Goal: Task Accomplishment & Management: Complete application form

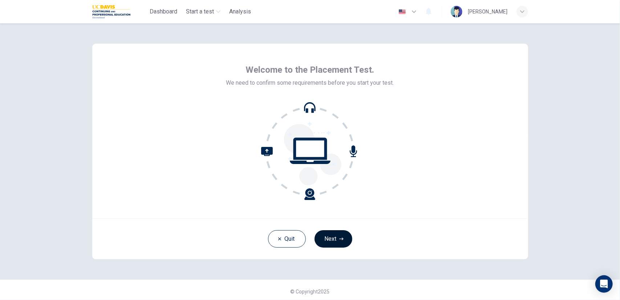
click at [342, 242] on button "Next" at bounding box center [334, 238] width 38 height 17
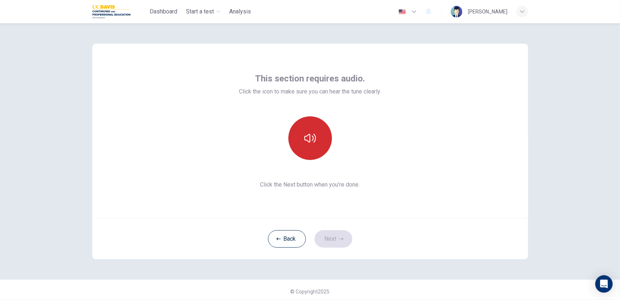
click at [313, 140] on icon "button" at bounding box center [311, 138] width 12 height 12
click at [328, 232] on button "Next" at bounding box center [334, 238] width 38 height 17
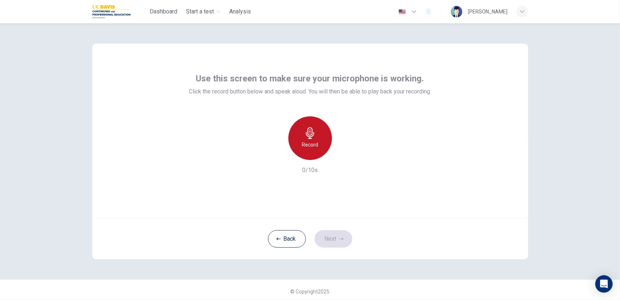
click at [309, 146] on h6 "Record" at bounding box center [310, 144] width 16 height 9
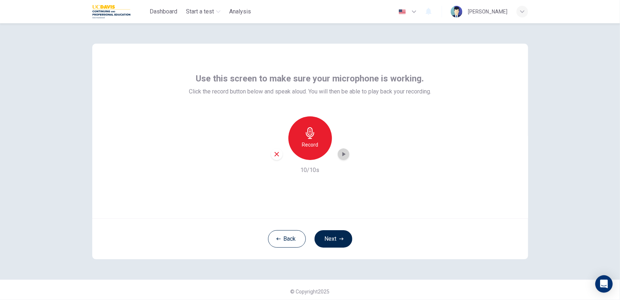
click at [344, 149] on div "button" at bounding box center [344, 154] width 12 height 12
click at [329, 241] on button "Next" at bounding box center [334, 238] width 38 height 17
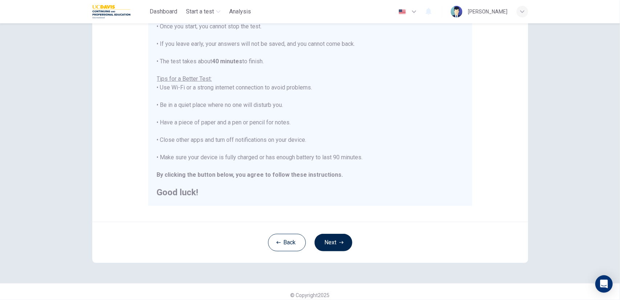
scroll to position [104, 0]
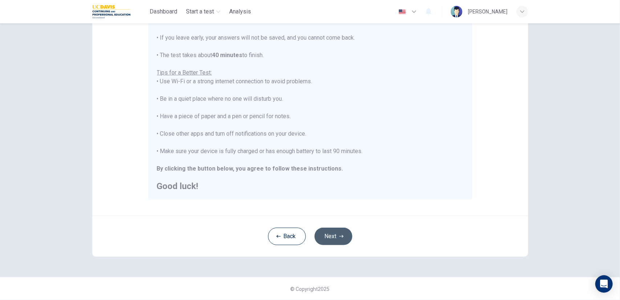
click at [340, 241] on button "Next" at bounding box center [334, 236] width 38 height 17
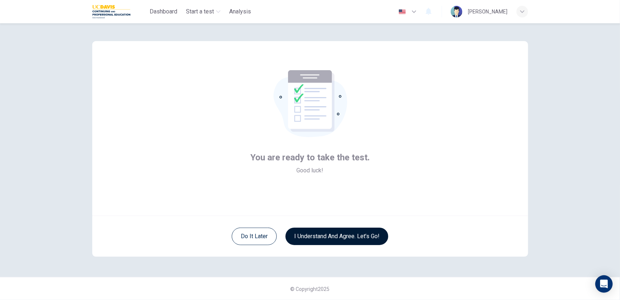
click at [323, 236] on button "I understand and agree. Let’s go!" at bounding box center [337, 236] width 103 height 17
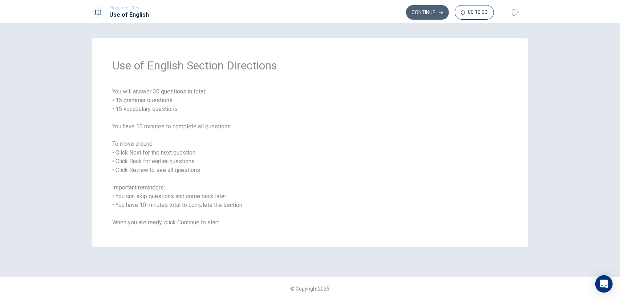
click at [428, 14] on button "Continue" at bounding box center [427, 12] width 43 height 15
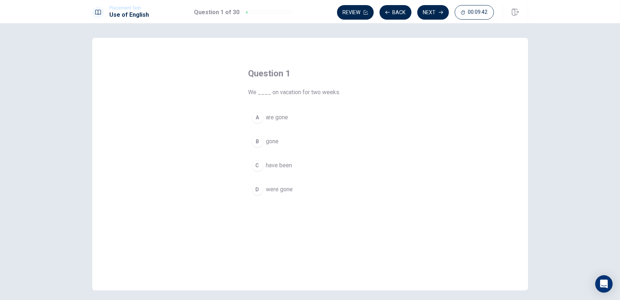
click at [276, 164] on span "have been" at bounding box center [279, 165] width 26 height 9
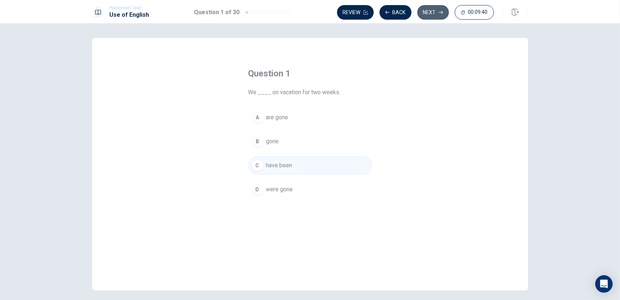
click at [437, 8] on button "Next" at bounding box center [434, 12] width 32 height 15
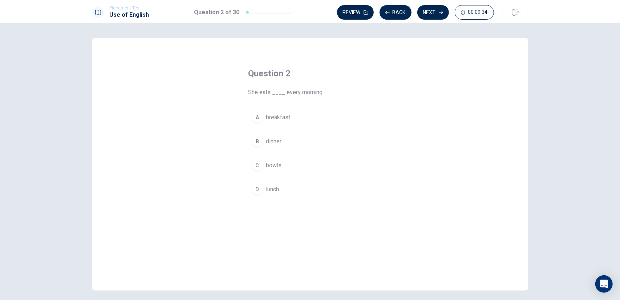
click at [280, 117] on span "breakfast" at bounding box center [278, 117] width 24 height 9
click at [433, 13] on button "Next" at bounding box center [434, 12] width 32 height 15
click at [266, 165] on span "Have" at bounding box center [272, 165] width 13 height 9
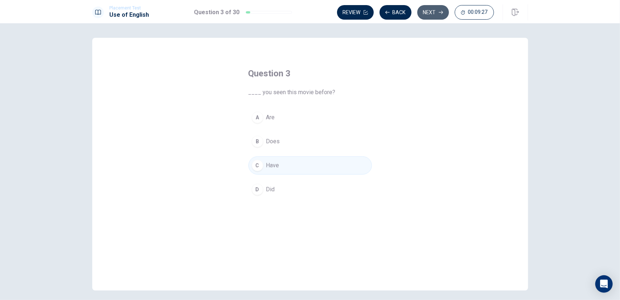
click at [431, 12] on button "Next" at bounding box center [434, 12] width 32 height 15
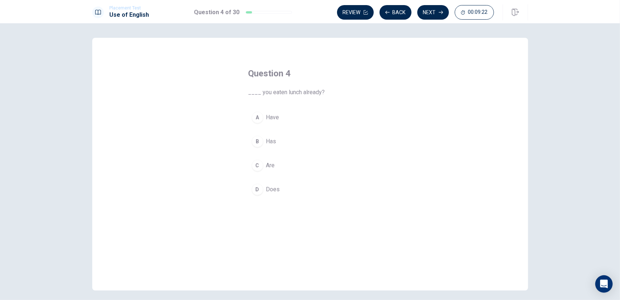
click at [270, 117] on span "Have" at bounding box center [272, 117] width 13 height 9
click at [435, 11] on button "Next" at bounding box center [434, 12] width 32 height 15
click at [273, 141] on span "watch" at bounding box center [273, 141] width 15 height 9
click at [437, 11] on button "Next" at bounding box center [434, 12] width 32 height 15
click at [268, 117] on span "car" at bounding box center [270, 117] width 8 height 9
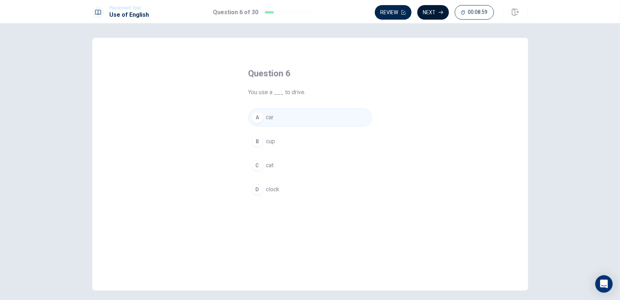
click at [442, 10] on icon "button" at bounding box center [441, 12] width 4 height 4
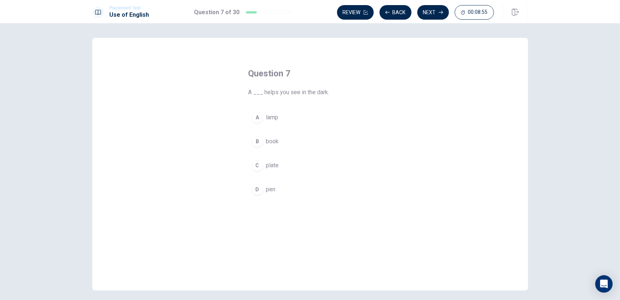
click at [277, 116] on button "A lamp" at bounding box center [311, 117] width 124 height 18
click at [440, 8] on button "Next" at bounding box center [434, 12] width 32 height 15
click at [266, 163] on span "Have" at bounding box center [272, 165] width 13 height 9
click at [438, 15] on button "Next" at bounding box center [434, 12] width 32 height 15
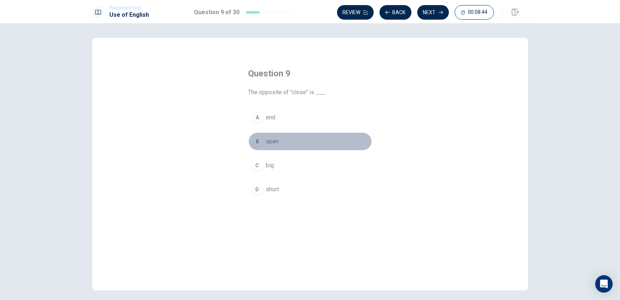
click at [278, 140] on button "B open" at bounding box center [311, 141] width 124 height 18
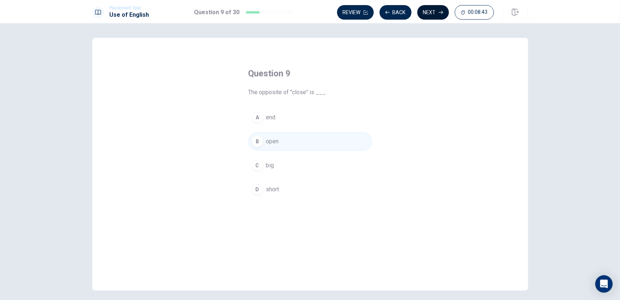
click at [441, 11] on icon "button" at bounding box center [441, 12] width 4 height 4
click at [274, 189] on span "will see" at bounding box center [276, 189] width 20 height 9
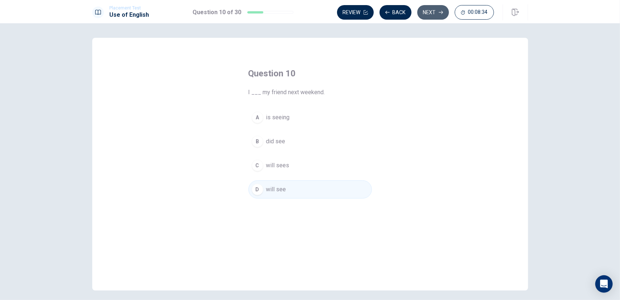
click at [437, 13] on button "Next" at bounding box center [434, 12] width 32 height 15
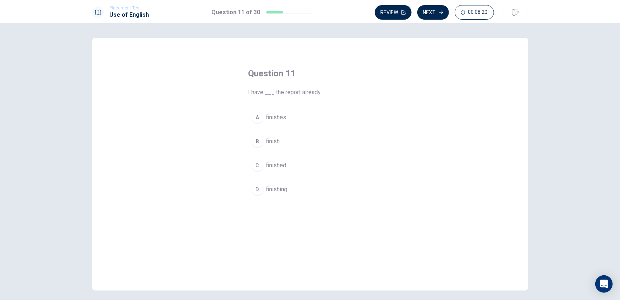
click at [273, 164] on span "finished" at bounding box center [276, 165] width 20 height 9
click at [433, 12] on button "Next" at bounding box center [434, 12] width 32 height 15
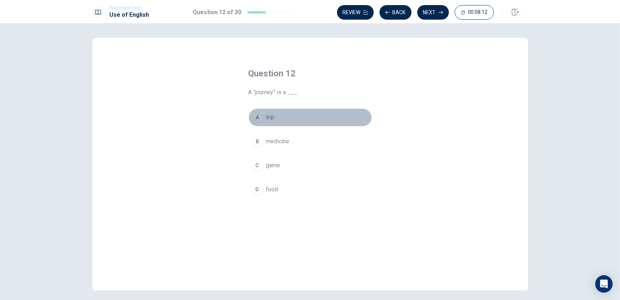
click at [272, 122] on button "A trip" at bounding box center [311, 117] width 124 height 18
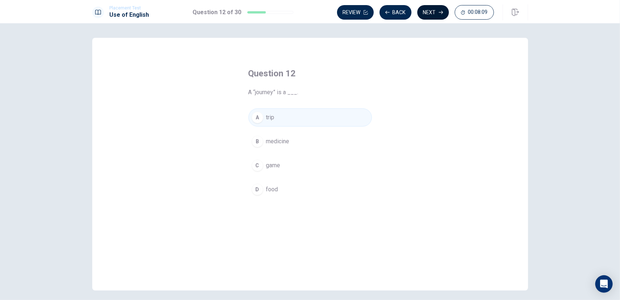
click at [443, 11] on icon "button" at bounding box center [441, 12] width 4 height 4
click at [282, 142] on span "mustn’t" at bounding box center [275, 141] width 18 height 9
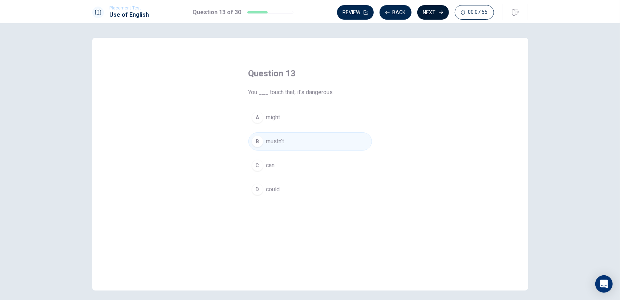
click at [442, 12] on icon "button" at bounding box center [441, 12] width 4 height 4
click at [276, 140] on span "will buy" at bounding box center [275, 141] width 19 height 9
click at [440, 12] on icon "button" at bounding box center [441, 12] width 4 height 4
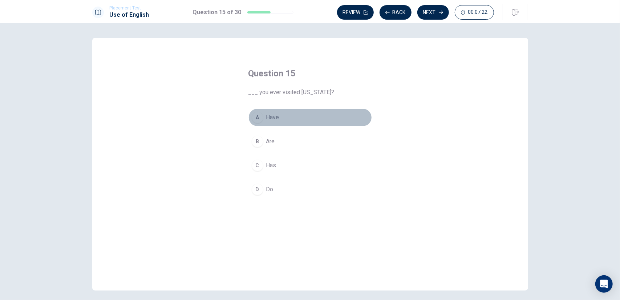
click at [274, 116] on span "Have" at bounding box center [272, 117] width 13 height 9
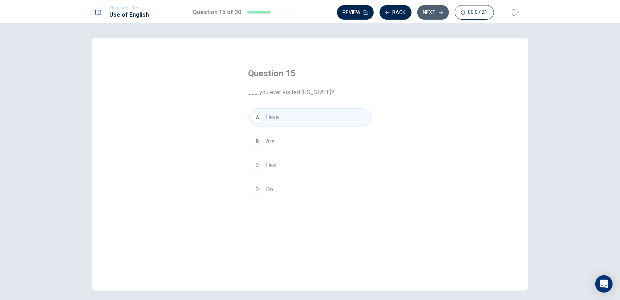
click at [428, 12] on button "Next" at bounding box center [434, 12] width 32 height 15
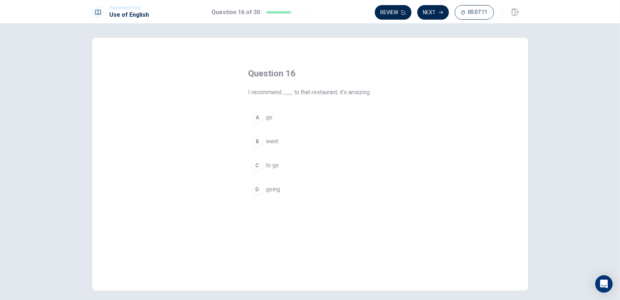
click at [267, 170] on span "to go" at bounding box center [272, 165] width 13 height 9
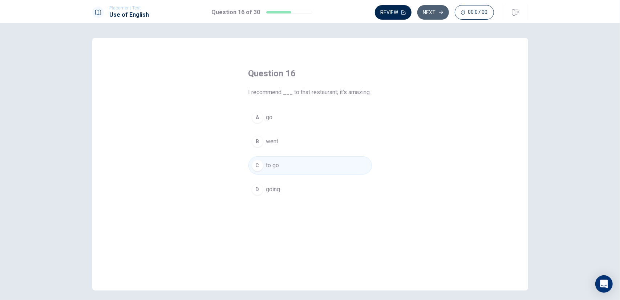
click at [435, 13] on button "Next" at bounding box center [434, 12] width 32 height 15
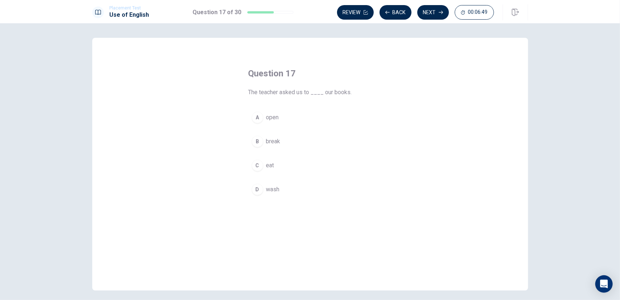
click at [272, 117] on span "open" at bounding box center [272, 117] width 13 height 9
click at [437, 12] on button "Next" at bounding box center [434, 12] width 32 height 15
click at [275, 117] on span "noise" at bounding box center [273, 117] width 14 height 9
click at [435, 11] on button "Next" at bounding box center [434, 12] width 32 height 15
click at [399, 15] on button "Back" at bounding box center [396, 12] width 32 height 15
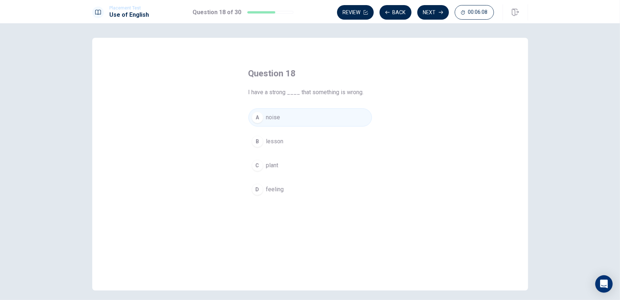
click at [280, 190] on span "feeling" at bounding box center [275, 189] width 18 height 9
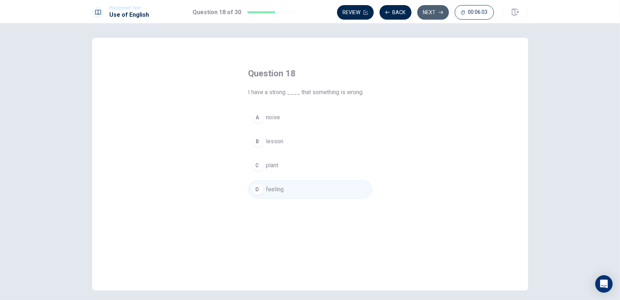
click at [434, 13] on button "Next" at bounding box center [434, 12] width 32 height 15
click at [276, 187] on span "sense" at bounding box center [274, 189] width 16 height 9
click at [438, 12] on button "Next" at bounding box center [434, 12] width 32 height 15
click at [258, 168] on div "C" at bounding box center [258, 166] width 12 height 12
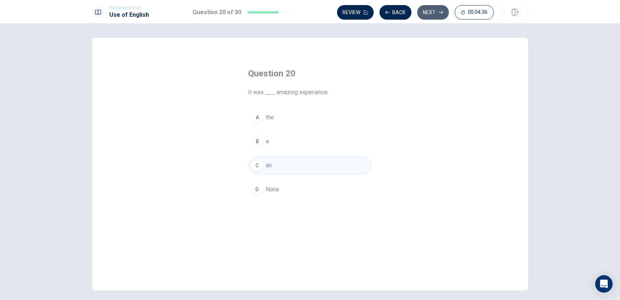
click at [427, 7] on button "Next" at bounding box center [434, 12] width 32 height 15
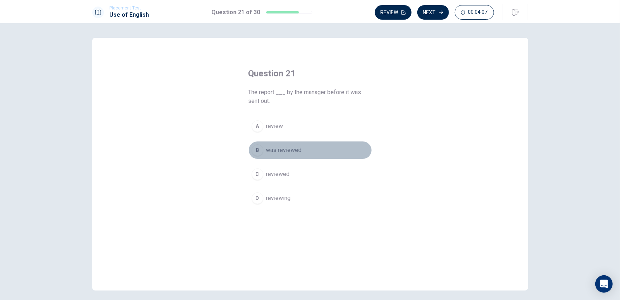
click at [285, 151] on span "was reviewed" at bounding box center [284, 150] width 36 height 9
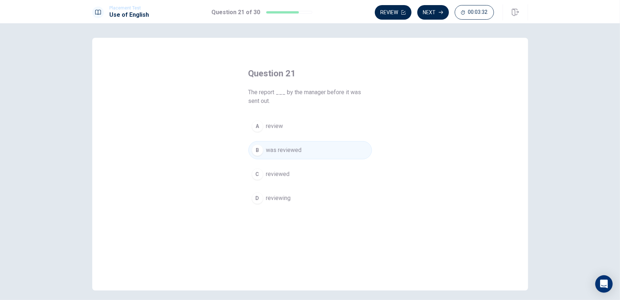
click at [281, 148] on span "was reviewed" at bounding box center [284, 150] width 36 height 9
click at [435, 11] on button "Next" at bounding box center [434, 12] width 32 height 15
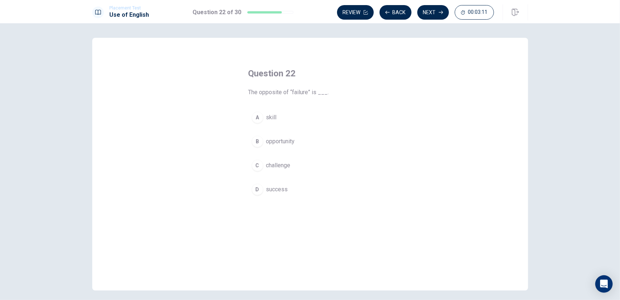
click at [275, 192] on span "success" at bounding box center [277, 189] width 22 height 9
click at [445, 14] on button "Next" at bounding box center [434, 12] width 32 height 15
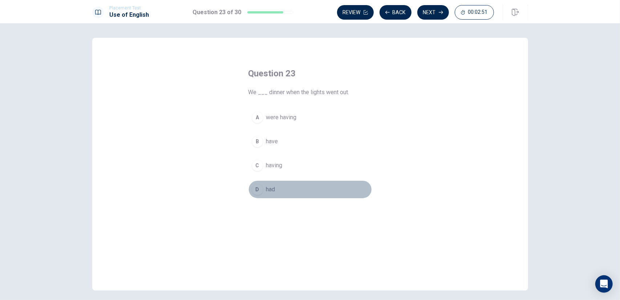
click at [289, 186] on button "D had" at bounding box center [311, 189] width 124 height 18
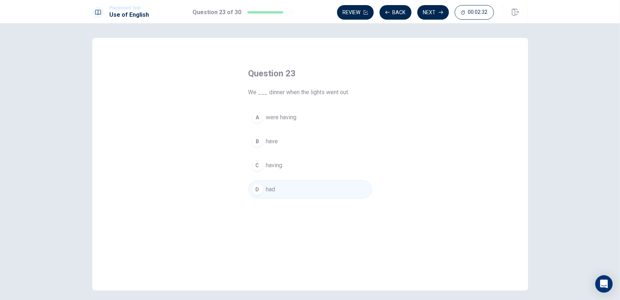
click at [279, 116] on span "were having" at bounding box center [281, 117] width 31 height 9
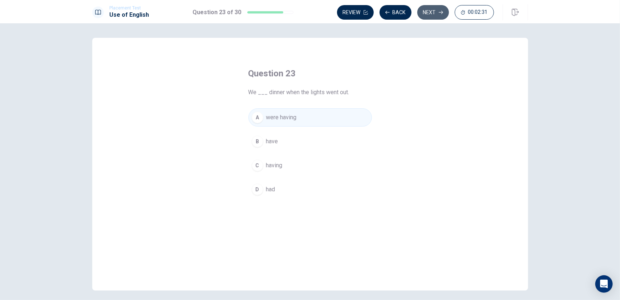
click at [429, 11] on button "Next" at bounding box center [434, 12] width 32 height 15
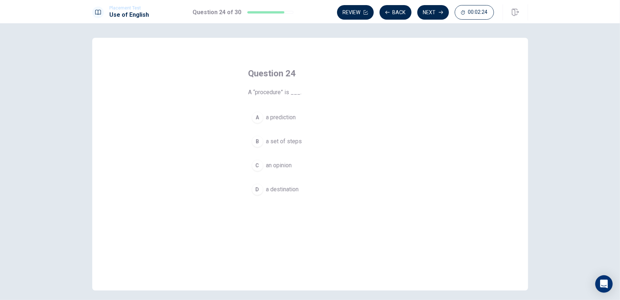
click at [297, 141] on span "a set of steps" at bounding box center [284, 141] width 36 height 9
click at [432, 14] on button "Next" at bounding box center [434, 12] width 32 height 15
click at [273, 189] on span "Would" at bounding box center [274, 189] width 16 height 9
click at [439, 10] on button "Next" at bounding box center [434, 12] width 32 height 15
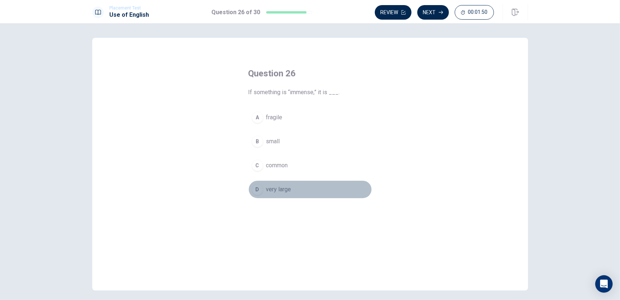
click at [272, 190] on span "very large" at bounding box center [278, 189] width 25 height 9
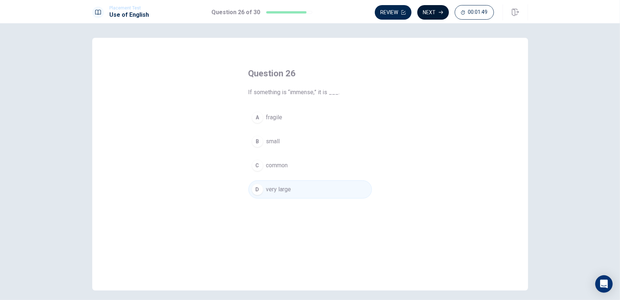
click at [427, 13] on button "Next" at bounding box center [434, 12] width 32 height 15
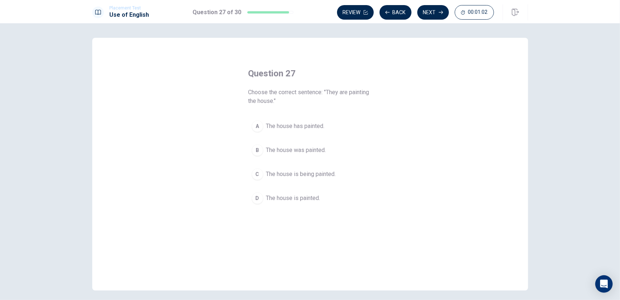
click at [280, 150] on span "The house was painted." at bounding box center [296, 150] width 60 height 9
click at [431, 7] on button "Next" at bounding box center [434, 12] width 32 height 15
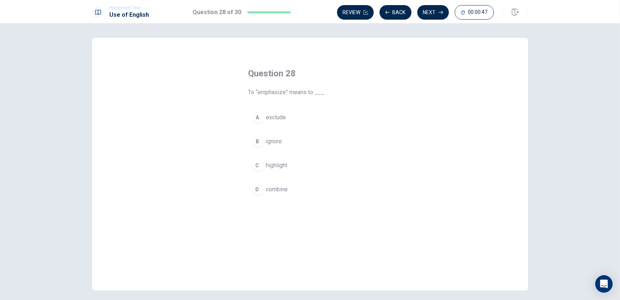
click at [276, 120] on span "exclude" at bounding box center [276, 117] width 20 height 9
click at [438, 11] on button "Next" at bounding box center [434, 12] width 32 height 15
click at [273, 192] on span "who" at bounding box center [271, 189] width 11 height 9
click at [442, 10] on icon "button" at bounding box center [441, 12] width 4 height 4
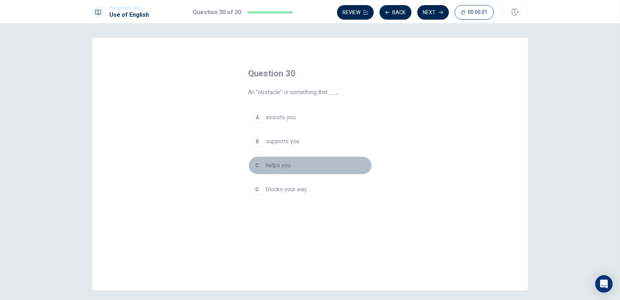
click at [283, 166] on span "helps you" at bounding box center [278, 165] width 25 height 9
click at [284, 117] on span "assists you" at bounding box center [281, 117] width 30 height 9
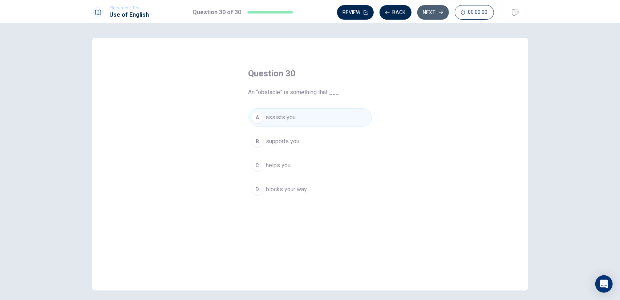
click at [436, 11] on button "Next" at bounding box center [434, 12] width 32 height 15
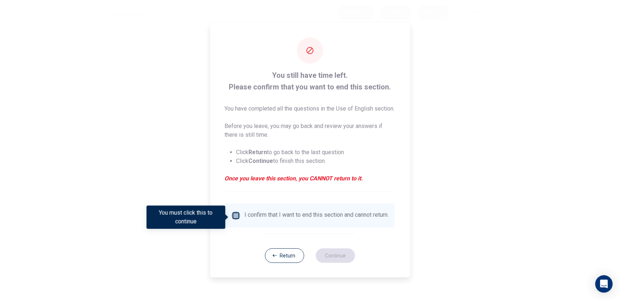
click at [235, 217] on input "You must click this to continue" at bounding box center [236, 215] width 9 height 9
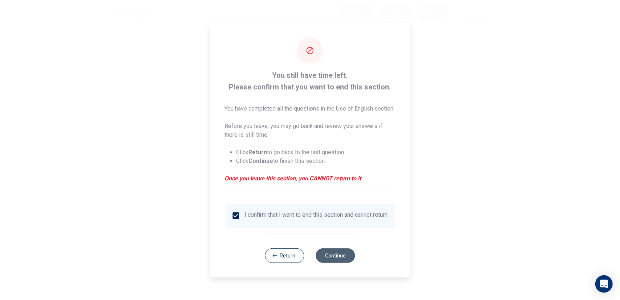
click at [341, 263] on button "Continue" at bounding box center [335, 255] width 39 height 15
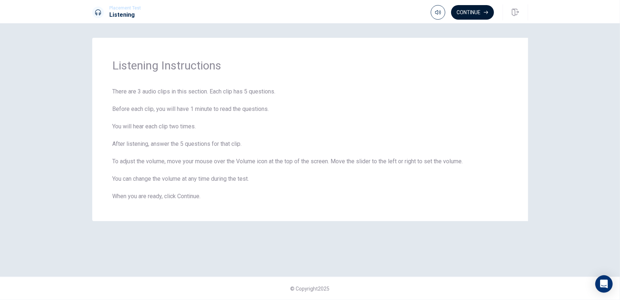
click at [469, 9] on button "Continue" at bounding box center [472, 12] width 43 height 15
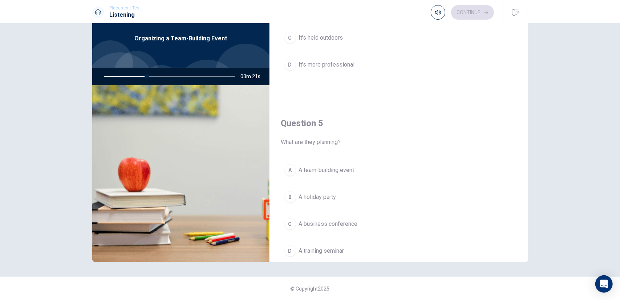
scroll to position [654, 0]
click at [334, 162] on span "A team-building event" at bounding box center [327, 166] width 56 height 9
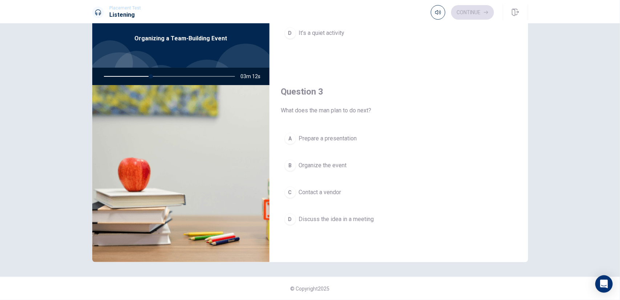
scroll to position [309, 0]
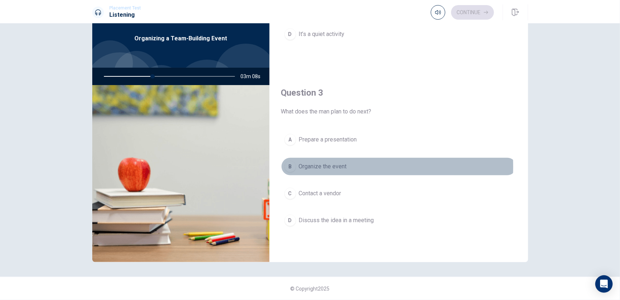
click at [331, 164] on span "Organize the event" at bounding box center [323, 166] width 48 height 9
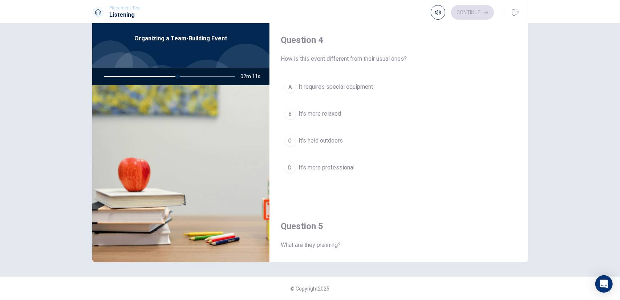
scroll to position [545, 0]
click at [345, 113] on button "B It’s more relaxed" at bounding box center [399, 117] width 236 height 18
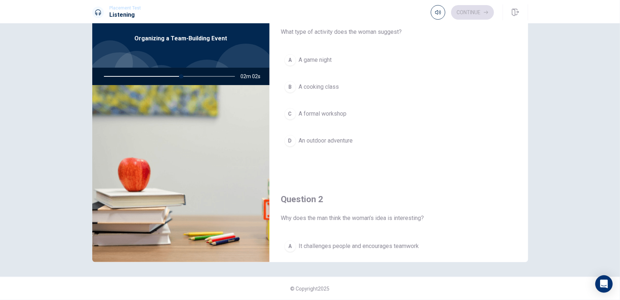
scroll to position [0, 0]
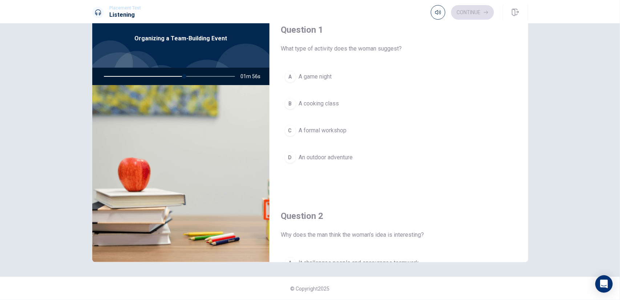
click at [353, 157] on span "An outdoor adventure" at bounding box center [326, 157] width 54 height 9
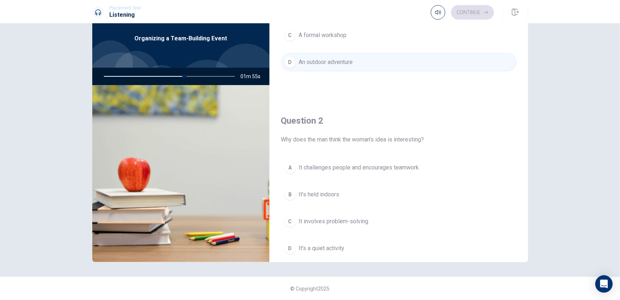
scroll to position [109, 0]
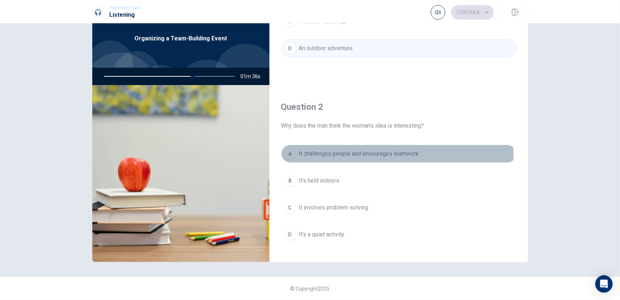
click at [372, 155] on span "It challenges people and encourages teamwork" at bounding box center [359, 153] width 120 height 9
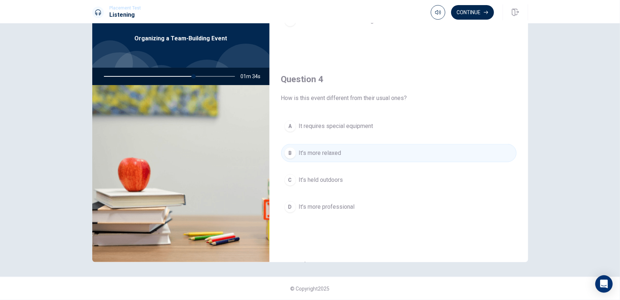
scroll to position [673, 0]
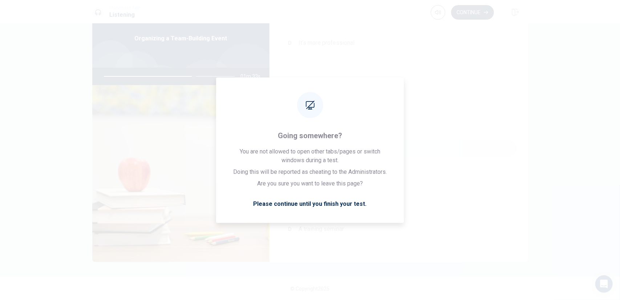
click at [478, 13] on button "Continue" at bounding box center [472, 12] width 43 height 15
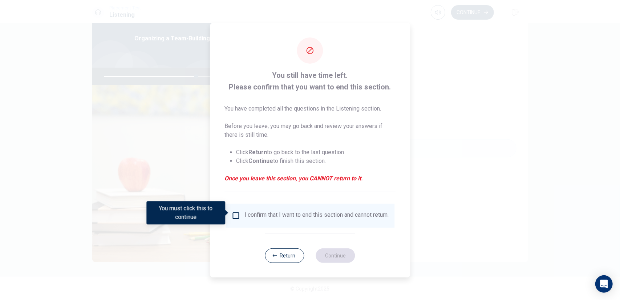
click at [245, 215] on div "I confirm that I want to end this section and cannot return." at bounding box center [317, 215] width 144 height 9
click at [238, 214] on input "You must click this to continue" at bounding box center [236, 215] width 9 height 9
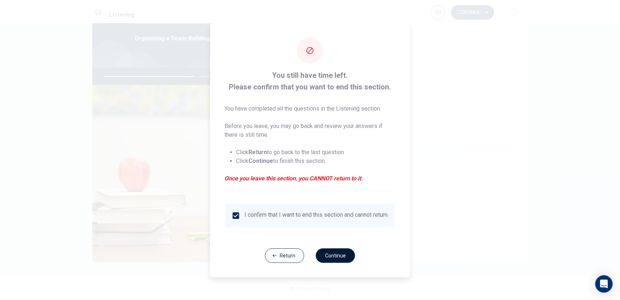
click at [334, 258] on button "Continue" at bounding box center [335, 255] width 39 height 15
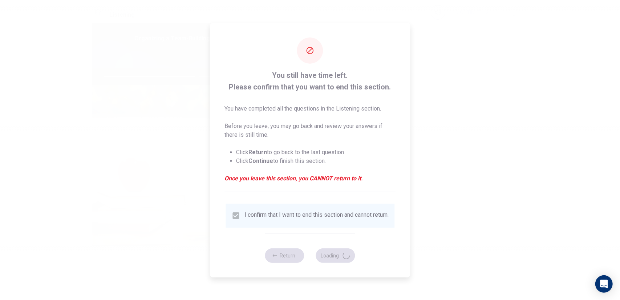
type input "72"
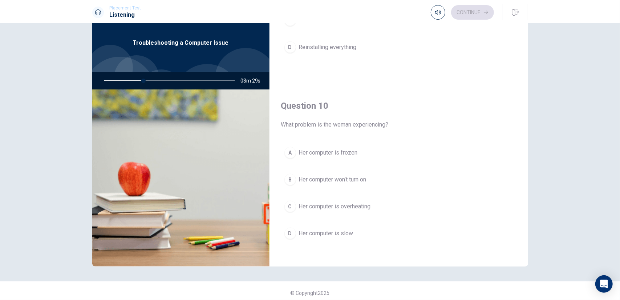
scroll to position [28, 0]
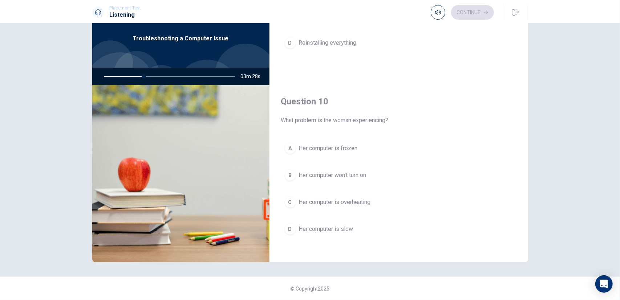
click at [296, 224] on button "D Her computer is slow" at bounding box center [399, 229] width 236 height 18
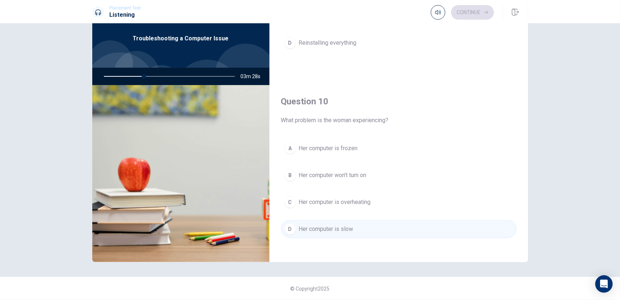
scroll to position [527, 0]
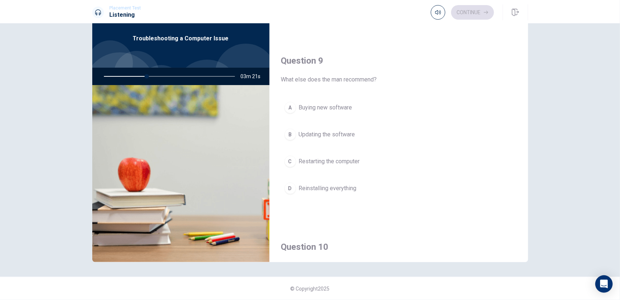
click at [312, 130] on span "Updating the software" at bounding box center [327, 134] width 56 height 9
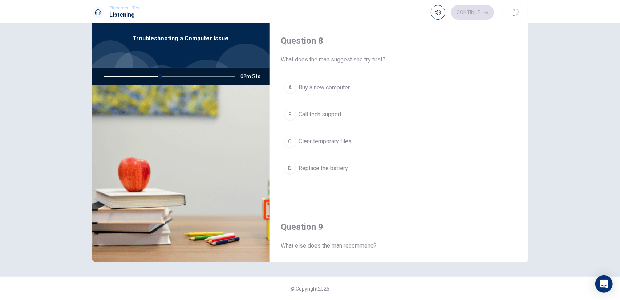
scroll to position [363, 0]
click at [322, 136] on span "Clear temporary files" at bounding box center [325, 139] width 53 height 9
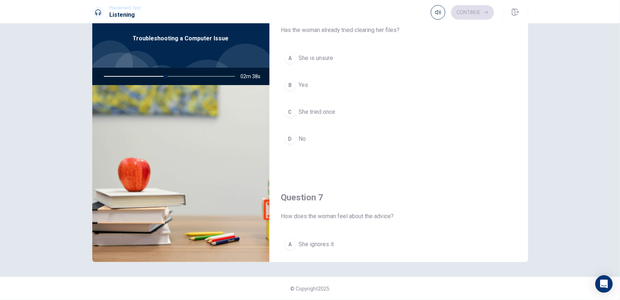
scroll to position [0, 0]
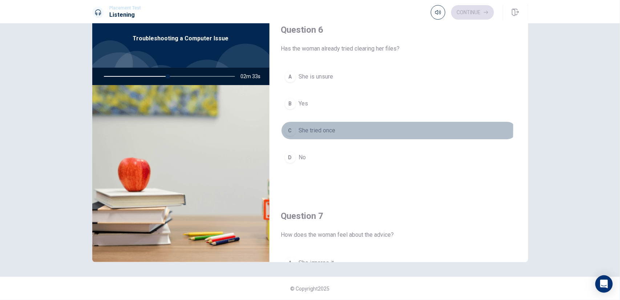
click at [304, 128] on span "She tried once" at bounding box center [317, 130] width 37 height 9
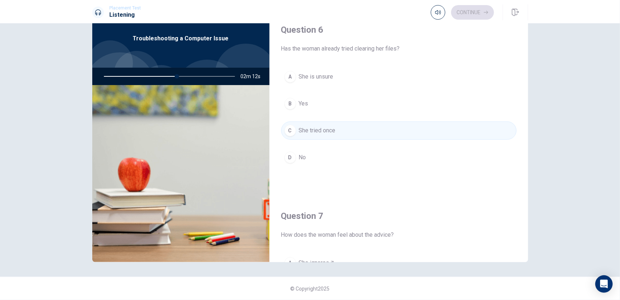
click at [325, 156] on button "D No" at bounding box center [399, 157] width 236 height 18
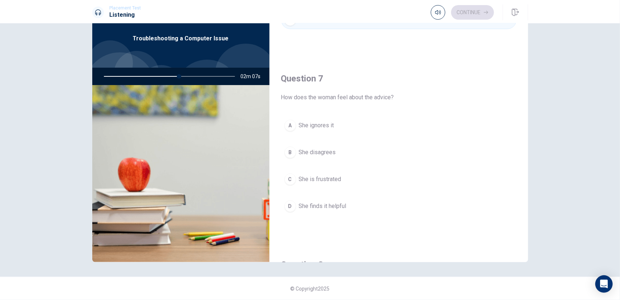
scroll to position [128, 0]
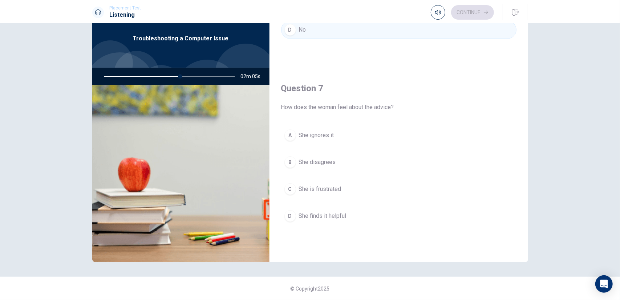
click at [339, 132] on button "A She ignores it" at bounding box center [399, 135] width 236 height 18
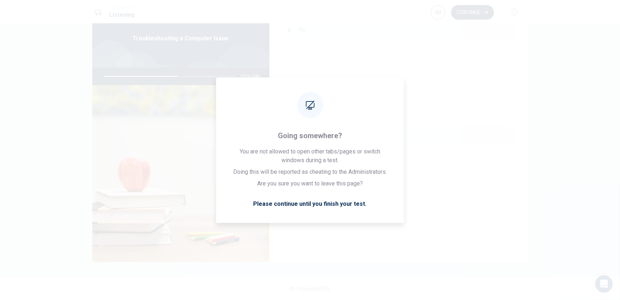
click at [480, 7] on button "Continue" at bounding box center [472, 12] width 43 height 15
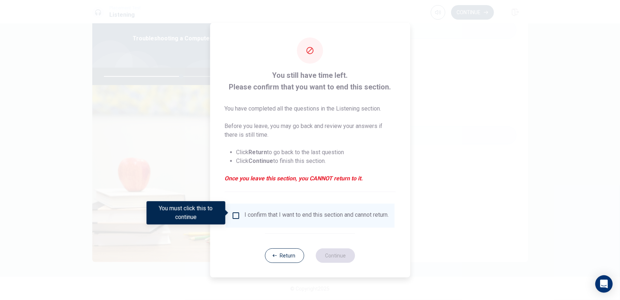
click at [241, 213] on div "I confirm that I want to end this section and cannot return." at bounding box center [310, 215] width 157 height 9
click at [233, 213] on input "You must click this to continue" at bounding box center [236, 215] width 9 height 9
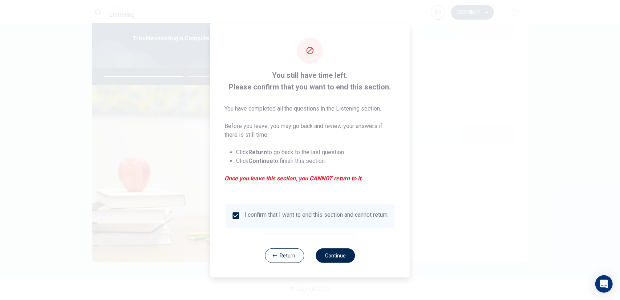
click at [257, 213] on div "I confirm that I want to end this section and cannot return." at bounding box center [317, 215] width 144 height 9
click at [237, 211] on input "checkbox" at bounding box center [236, 215] width 9 height 9
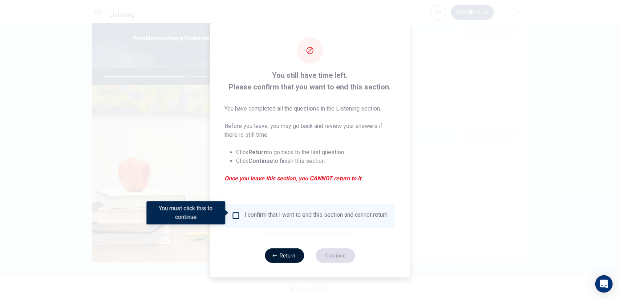
click at [294, 260] on button "Return" at bounding box center [284, 255] width 39 height 15
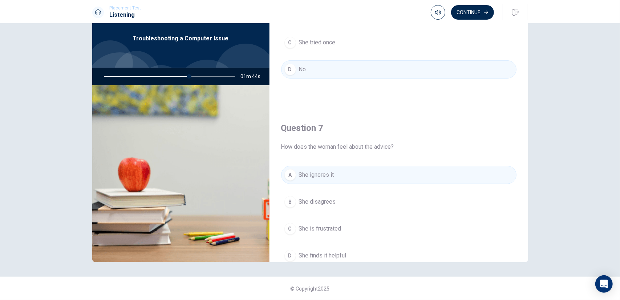
scroll to position [0, 0]
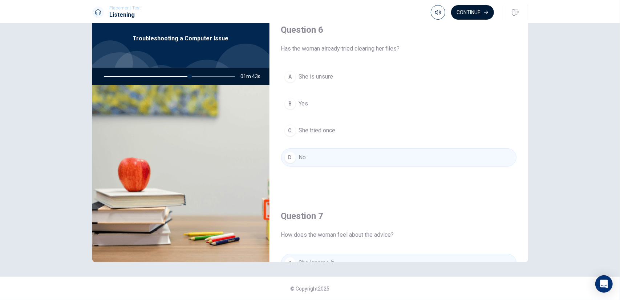
click at [479, 5] on button "Continue" at bounding box center [472, 12] width 43 height 15
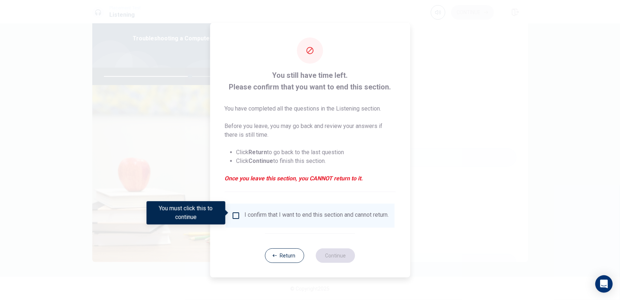
click at [242, 213] on div "I confirm that I want to end this section and cannot return." at bounding box center [310, 215] width 157 height 9
click at [236, 213] on input "You must click this to continue" at bounding box center [236, 215] width 9 height 9
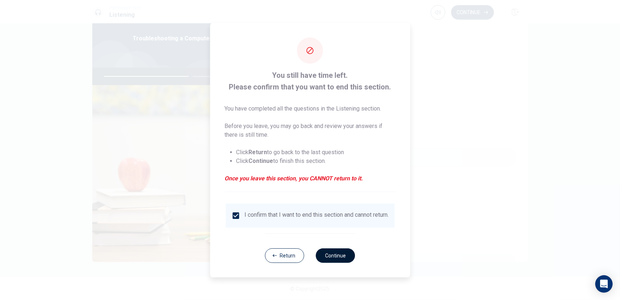
click at [329, 259] on button "Continue" at bounding box center [335, 255] width 39 height 15
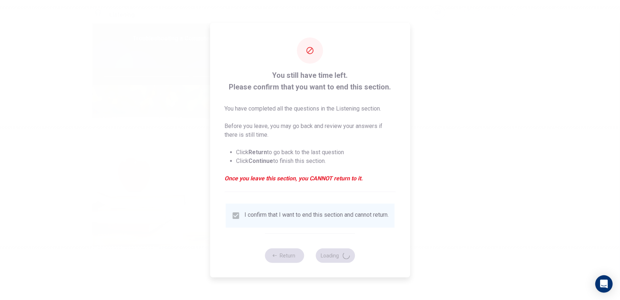
type input "67"
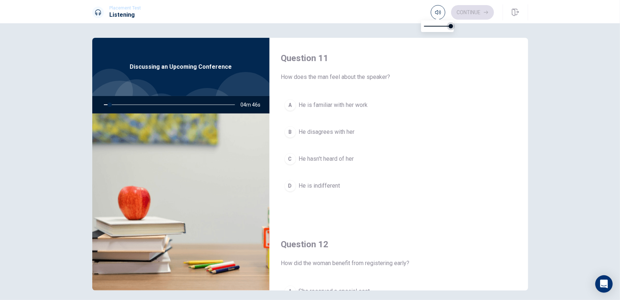
type input "5"
type input "0.9"
type input "5"
type input "0.8"
type input "5"
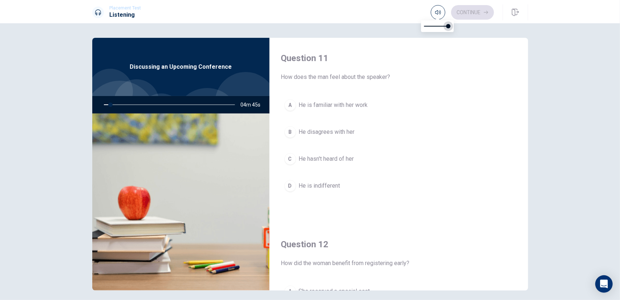
type input "0.7"
type input "5"
type input "0.5"
type input "5"
type input "0.3"
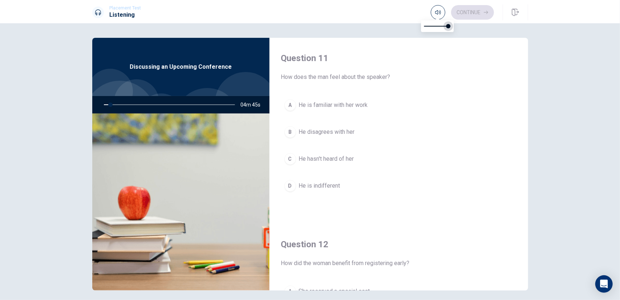
type input "5"
type input "0.2"
type input "5"
type input "0.1"
drag, startPoint x: 448, startPoint y: 25, endPoint x: 427, endPoint y: 27, distance: 20.4
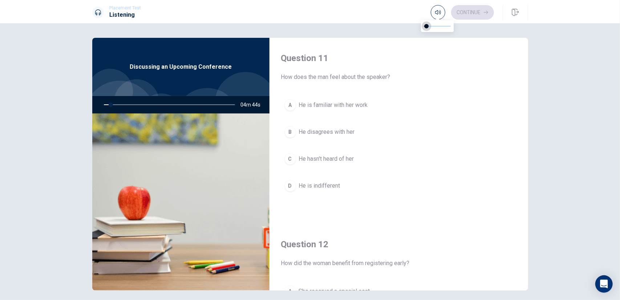
click at [427, 27] on span at bounding box center [427, 26] width 4 height 4
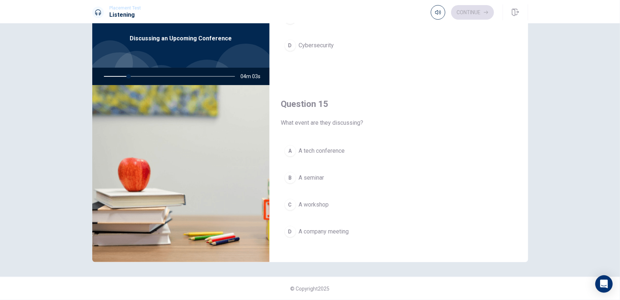
scroll to position [673, 0]
type input "21"
type input "0.2"
type input "21"
type input "0.3"
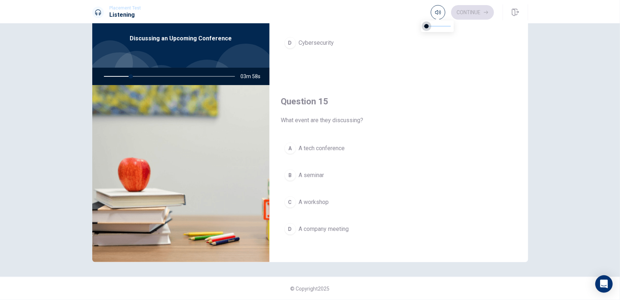
type input "21"
type input "0.4"
type input "21"
type input "0.5"
type input "21"
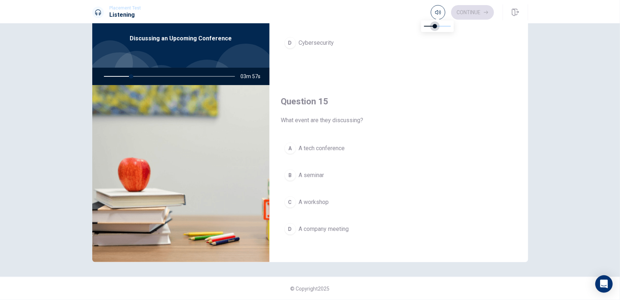
type input "0.6"
type input "21"
type input "0.7"
type input "21"
type input "0.8"
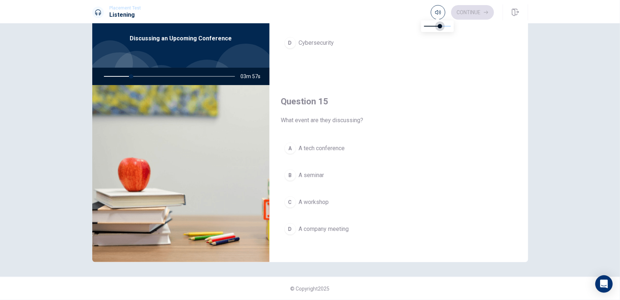
type input "21"
type input "0.9"
type input "21"
type input "1"
drag, startPoint x: 428, startPoint y: 26, endPoint x: 459, endPoint y: 27, distance: 30.9
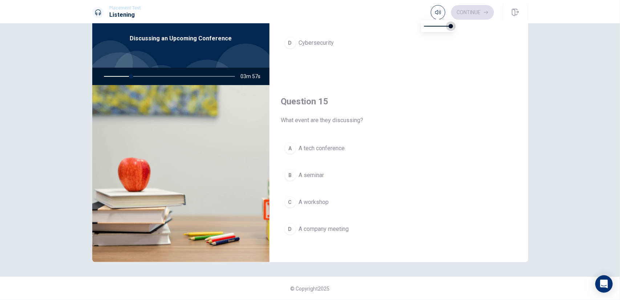
click at [453, 27] on span at bounding box center [451, 26] width 4 height 4
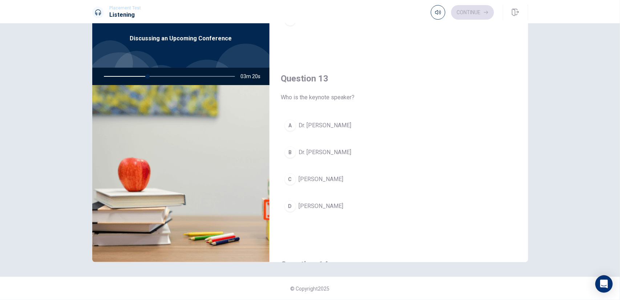
scroll to position [309, 0]
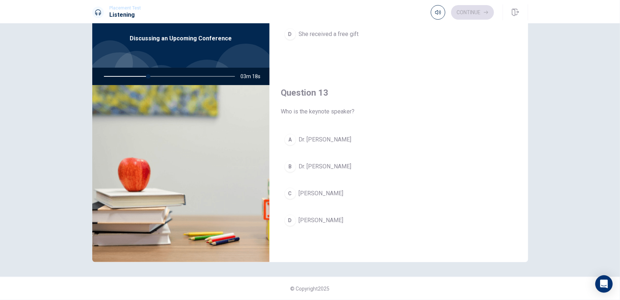
click at [308, 192] on span "[PERSON_NAME]" at bounding box center [321, 193] width 45 height 9
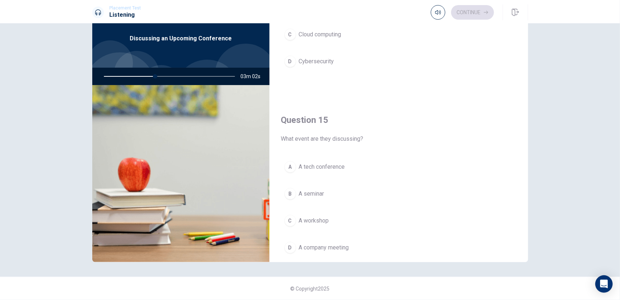
scroll to position [673, 0]
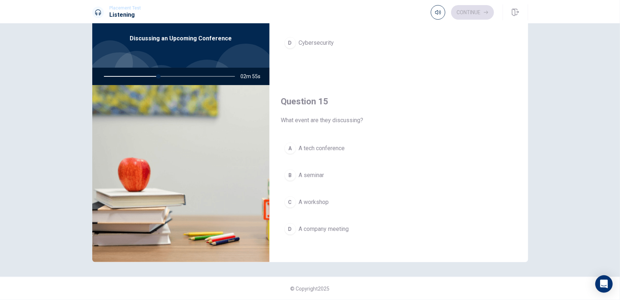
click at [331, 147] on span "A tech conference" at bounding box center [322, 148] width 46 height 9
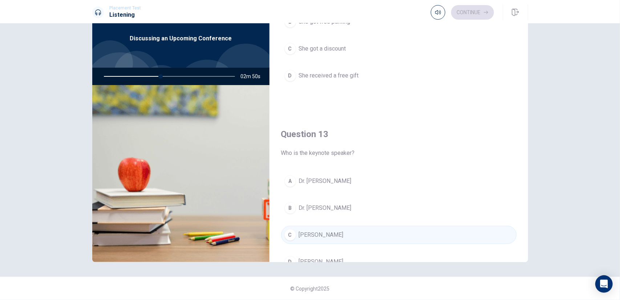
scroll to position [164, 0]
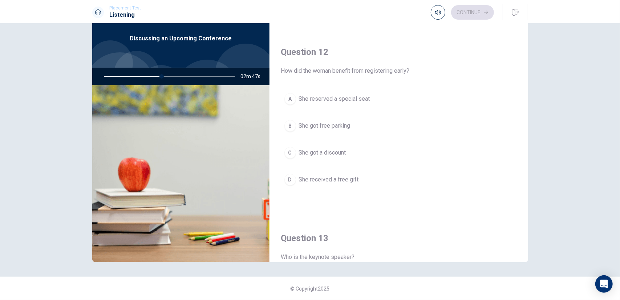
click at [338, 149] on span "She got a discount" at bounding box center [322, 152] width 47 height 9
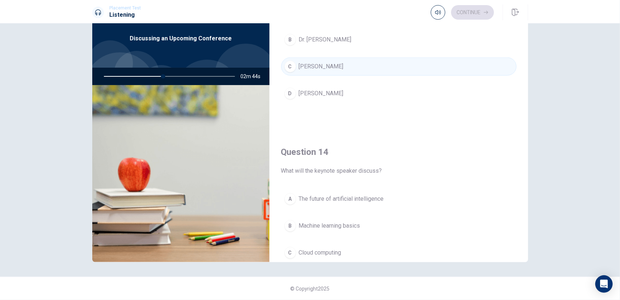
scroll to position [473, 0]
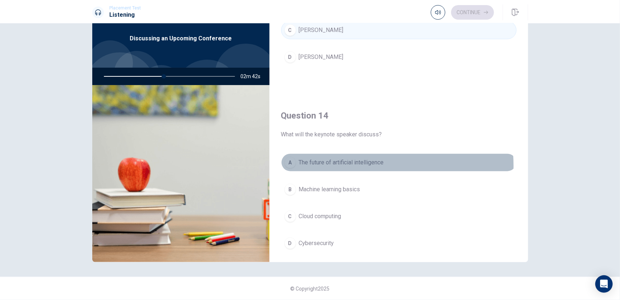
click at [347, 163] on span "The future of artificial intelligence" at bounding box center [341, 162] width 85 height 9
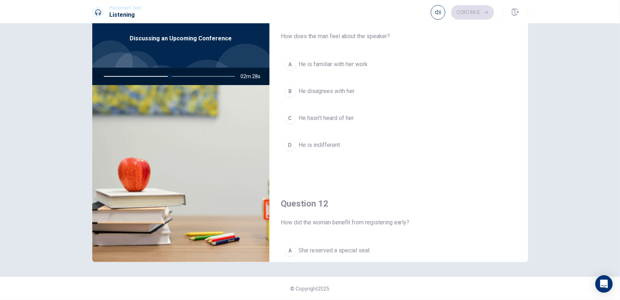
scroll to position [0, 0]
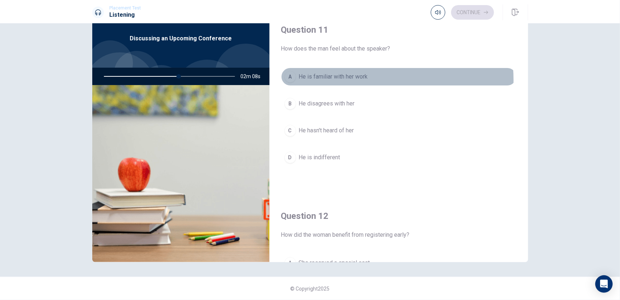
click at [347, 80] on span "He is familiar with her work" at bounding box center [333, 76] width 69 height 9
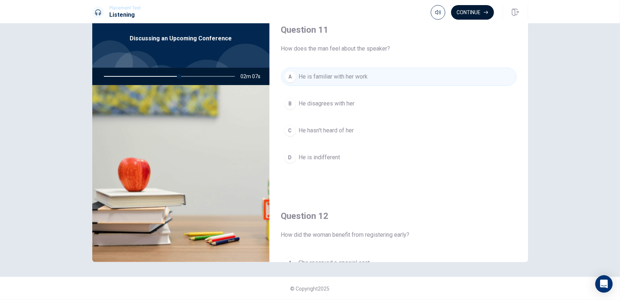
click at [485, 7] on button "Continue" at bounding box center [472, 12] width 43 height 15
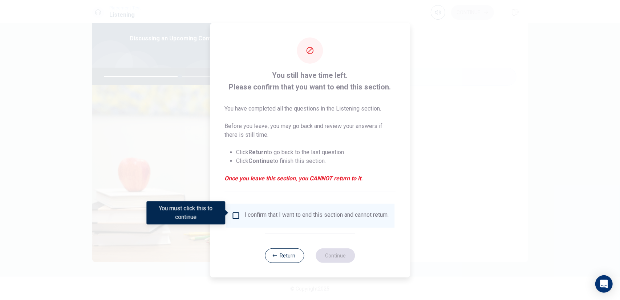
click at [269, 211] on div "I confirm that I want to end this section and cannot return." at bounding box center [317, 215] width 144 height 9
click at [241, 216] on div "I confirm that I want to end this section and cannot return." at bounding box center [310, 215] width 157 height 9
click at [237, 214] on input "You must click this to continue" at bounding box center [236, 215] width 9 height 9
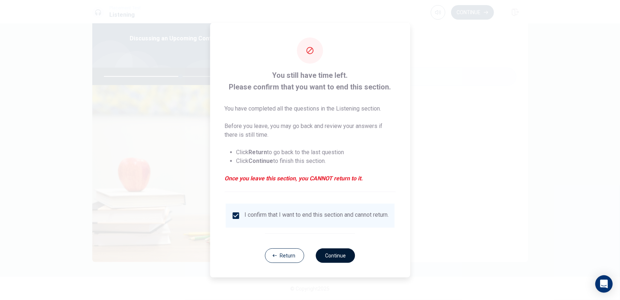
click at [333, 263] on button "Continue" at bounding box center [335, 255] width 39 height 15
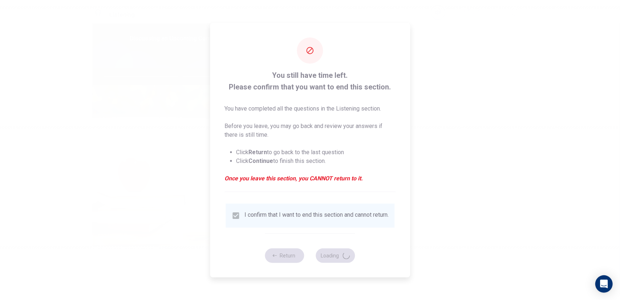
type input "59"
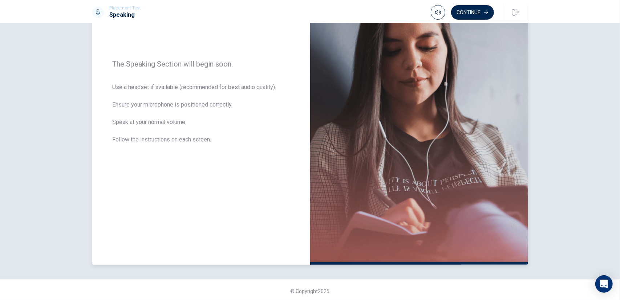
scroll to position [92, 0]
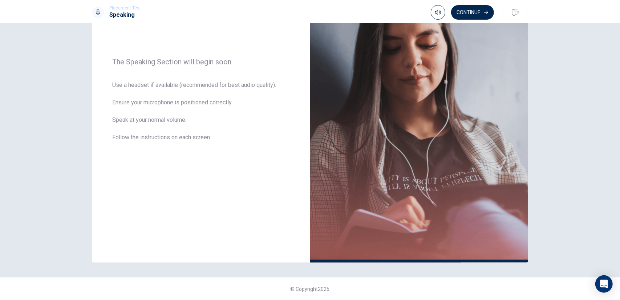
click at [97, 13] on icon at bounding box center [98, 12] width 6 height 6
click at [472, 11] on button "Continue" at bounding box center [472, 12] width 43 height 15
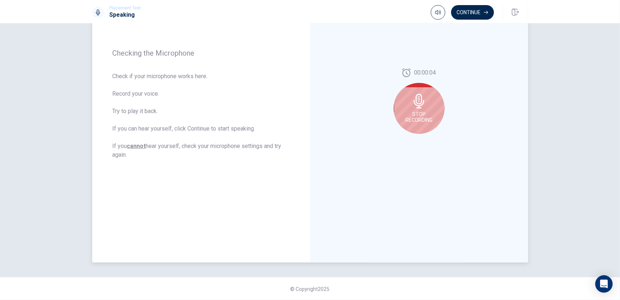
click at [419, 107] on icon at bounding box center [419, 101] width 11 height 15
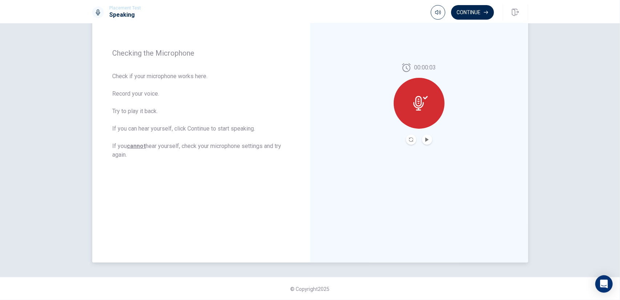
click at [425, 142] on button "Play Audio" at bounding box center [427, 139] width 10 height 10
click at [485, 4] on div "Continue" at bounding box center [479, 12] width 97 height 16
click at [472, 13] on button "Continue" at bounding box center [472, 12] width 43 height 15
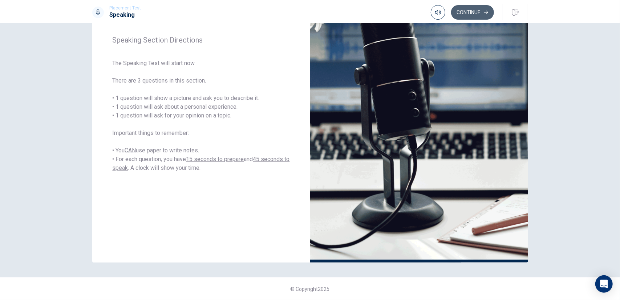
click at [467, 13] on button "Continue" at bounding box center [472, 12] width 43 height 15
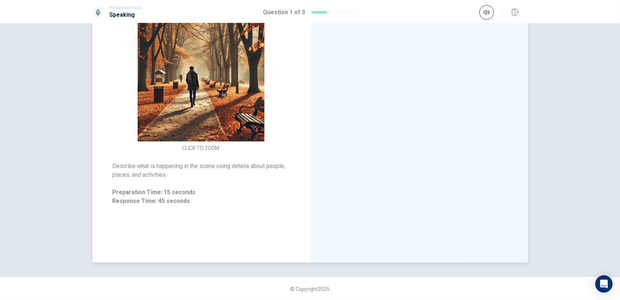
click at [197, 98] on img at bounding box center [202, 78] width 140 height 127
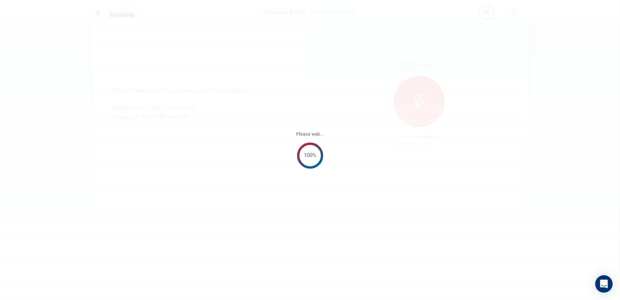
scroll to position [0, 0]
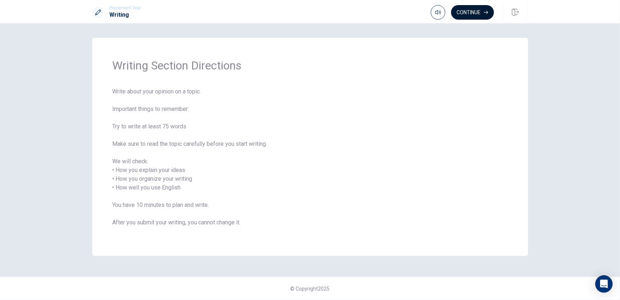
click at [492, 12] on button "Continue" at bounding box center [472, 12] width 43 height 15
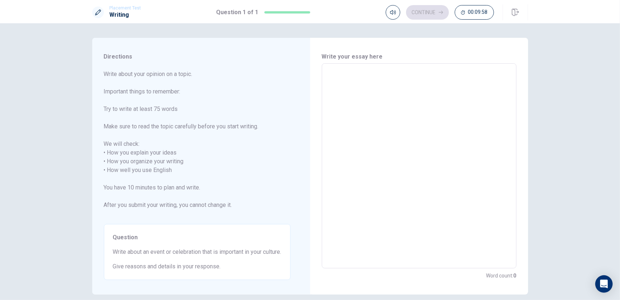
drag, startPoint x: 375, startPoint y: 81, endPoint x: 364, endPoint y: 95, distance: 17.5
click at [364, 95] on textarea at bounding box center [419, 165] width 185 height 193
type textarea "С"
type textarea "x"
type textarea "Су"
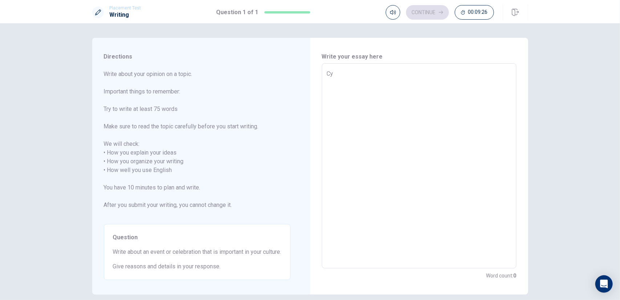
type textarea "x"
type textarea "Суд"
type textarea "x"
type textarea "Су"
type textarea "x"
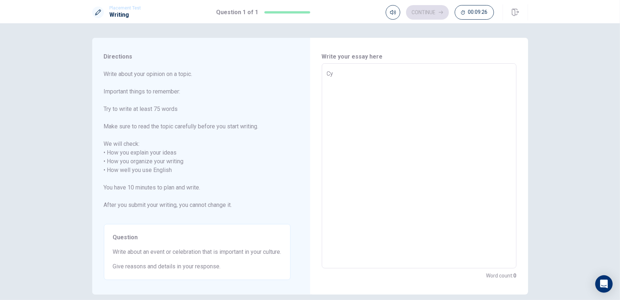
type textarea "С"
type textarea "x"
type textarea "с"
type textarea "x"
type textarea "су"
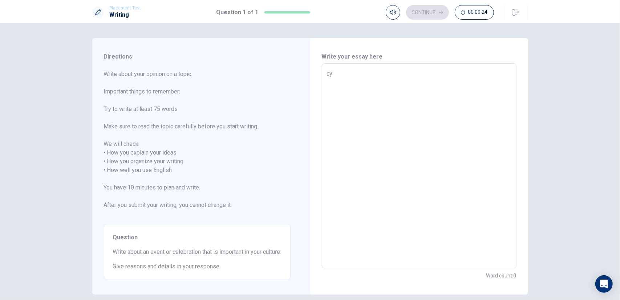
type textarea "x"
type textarea "с"
type textarea "x"
type textarea "C"
type textarea "x"
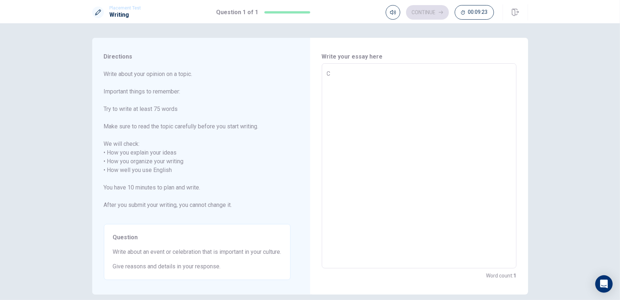
type textarea "Ce"
type textarea "x"
type textarea "Cel"
type textarea "x"
type textarea "Cele"
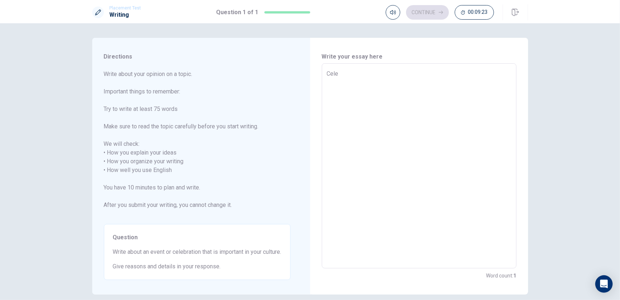
type textarea "x"
type textarea "Celeb"
type textarea "x"
type textarea "Celebr"
type textarea "x"
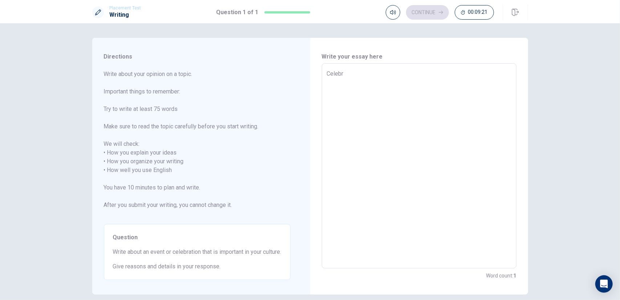
type textarea "Celebra"
type textarea "x"
type textarea "Celebrat"
type textarea "x"
type textarea "Celebrati"
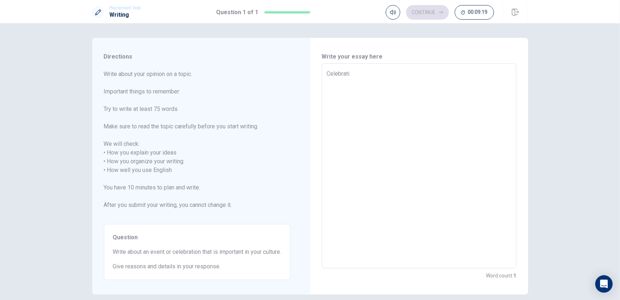
type textarea "x"
type textarea "Celebratio"
type textarea "x"
type textarea "Celebration"
type textarea "x"
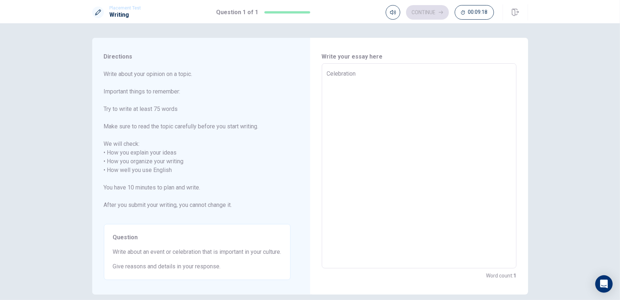
type textarea "Celebration"
type textarea "x"
type textarea "Celebration i"
type textarea "x"
type textarea "Celebration is"
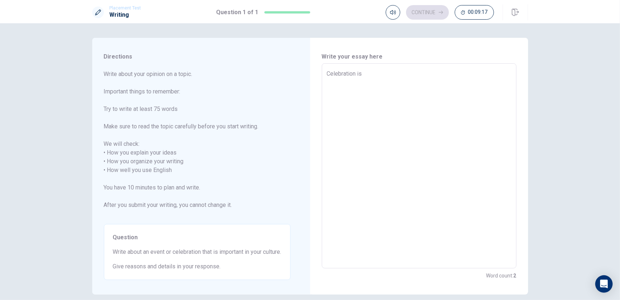
type textarea "x"
type textarea "Celebration is"
type textarea "x"
type textarea "Celebration is i"
type textarea "x"
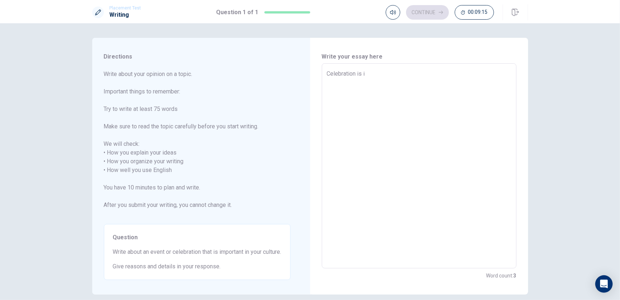
type textarea "Celebration is im"
type textarea "x"
type textarea "Celebration is imp"
type textarea "x"
type textarea "Celebration is impo"
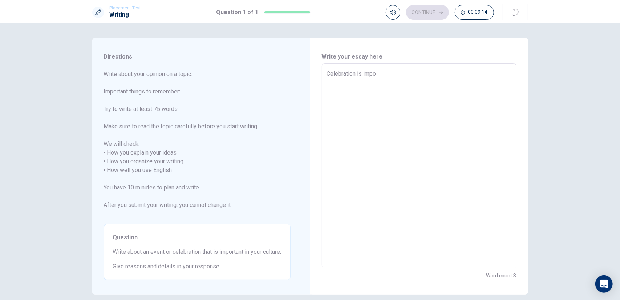
type textarea "x"
type textarea "Celebration is impor"
type textarea "x"
type textarea "Celebration is import"
type textarea "x"
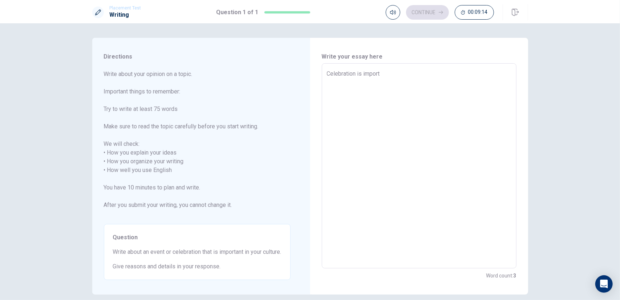
type textarea "Celebration is importa"
type textarea "x"
type textarea "Celebration is importan"
type textarea "x"
type textarea "Celebration is important"
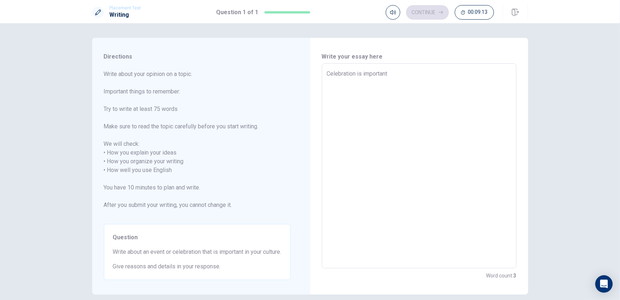
type textarea "x"
type textarea "Celebration is important"
type textarea "x"
type textarea "Celebration is important"
type textarea "x"
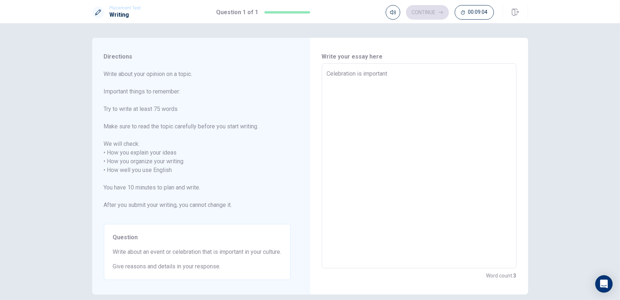
type textarea "Celebration is importan"
type textarea "x"
type textarea "Celebration is importa"
type textarea "x"
type textarea "Celebration is import"
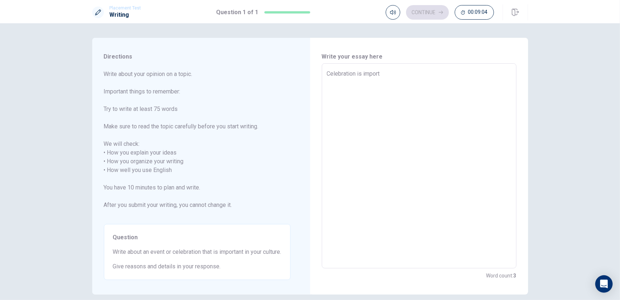
type textarea "x"
type textarea "Celebration is impor"
type textarea "x"
type textarea "Celebration is impo"
type textarea "x"
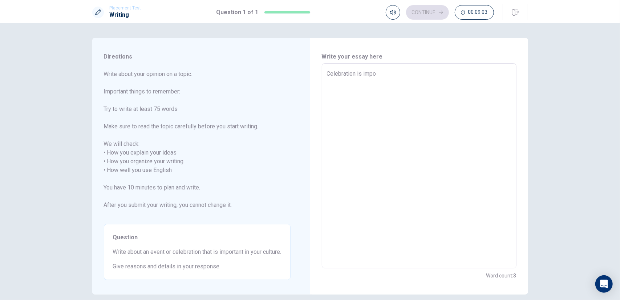
type textarea "Celebration is imp"
type textarea "x"
type textarea "Celebration is im"
type textarea "x"
type textarea "Celebration is i"
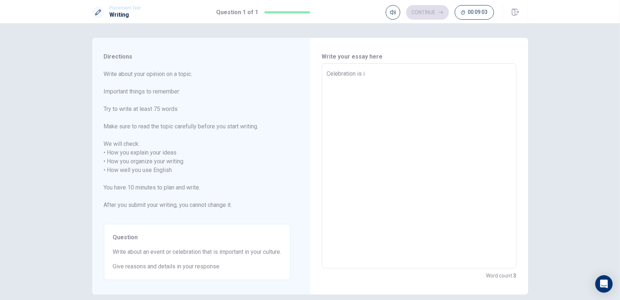
type textarea "x"
type textarea "Celebration is"
type textarea "x"
type textarea "Celebration is e"
type textarea "x"
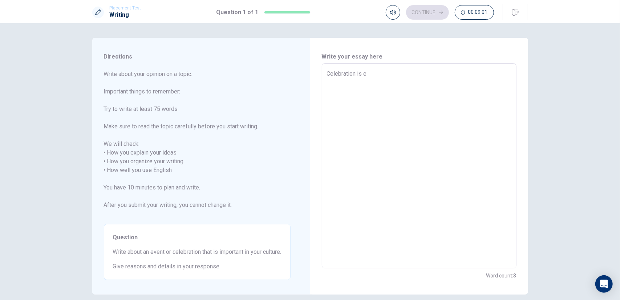
type textarea "Celebration is es"
type textarea "x"
type textarea "Celebration is ess"
type textarea "x"
type textarea "Celebration is esse"
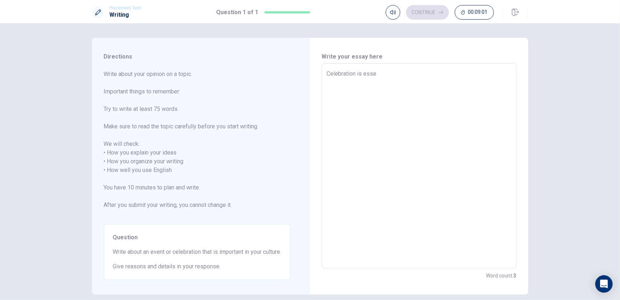
type textarea "x"
type textarea "Celebration is [GEOGRAPHIC_DATA]"
type textarea "x"
type textarea "Celebration is essent"
type textarea "x"
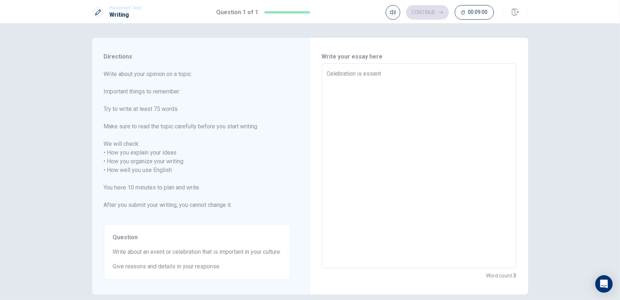
type textarea "Celebration is essenti"
type textarea "x"
type textarea "Celebration is essentia"
type textarea "x"
type textarea "Celebration is essential"
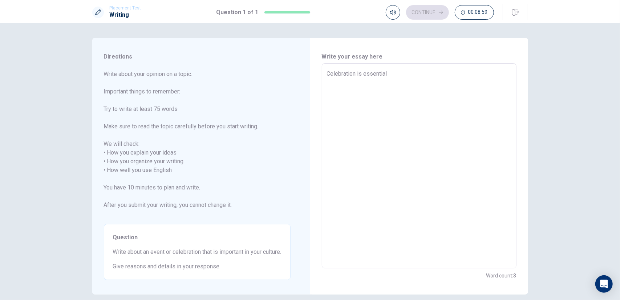
type textarea "x"
type textarea "Celebration is essential"
type textarea "x"
type textarea "Celebration is essential f"
type textarea "x"
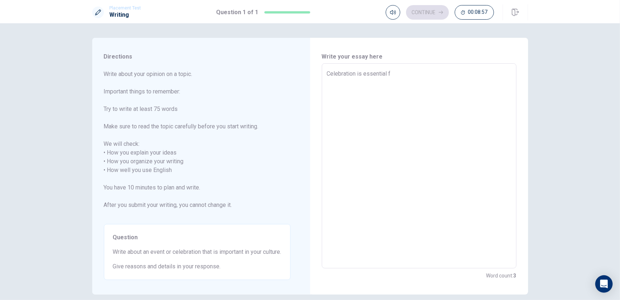
type textarea "Celebration is essential fo"
type textarea "x"
type textarea "Celebration is essential for"
type textarea "x"
type textarea "Celebration is essential for"
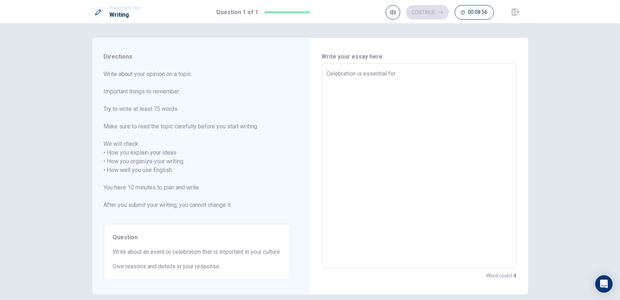
type textarea "x"
type textarea "Celebration is essential for p"
type textarea "x"
type textarea "Celebration is essential for pe"
type textarea "x"
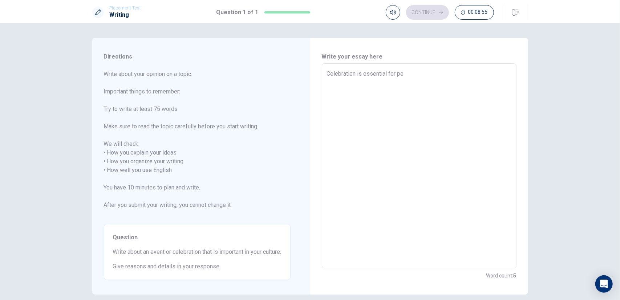
type textarea "Celebration is essential for per"
type textarea "x"
type textarea "Celebration is essential for pers"
type textarea "x"
type textarea "Celebration is essential for perso"
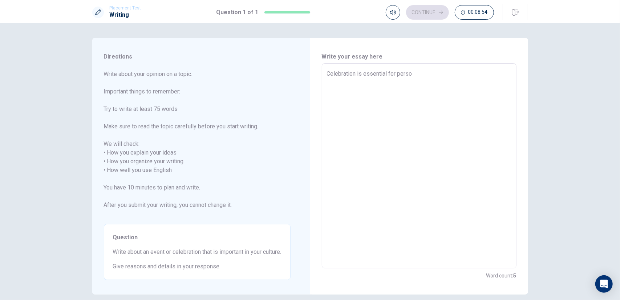
type textarea "x"
type textarea "Celebration is essential for person"
type textarea "x"
type textarea "Celebration is essential for persona"
type textarea "x"
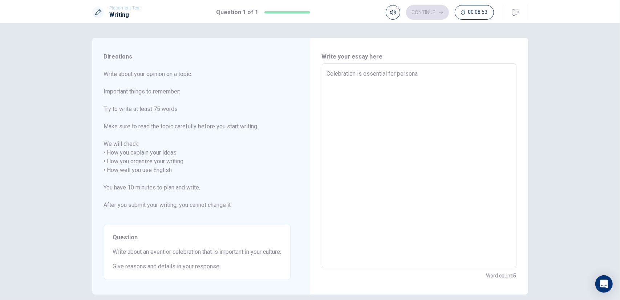
type textarea "Celebration is essential for personal"
type textarea "x"
type textarea "Celebration is essential for personal"
type textarea "x"
type textarea "Celebration is essential for personal i"
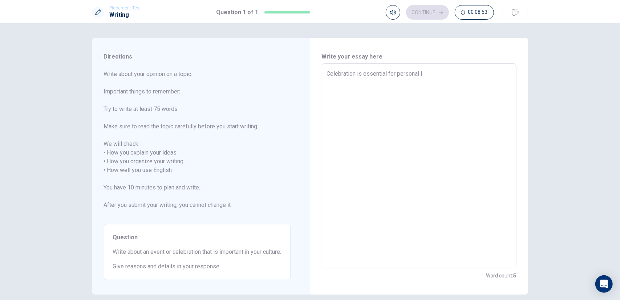
type textarea "x"
type textarea "Celebration is essential for personal in"
type textarea "x"
type textarea "Celebration is essential for personal in"
type textarea "x"
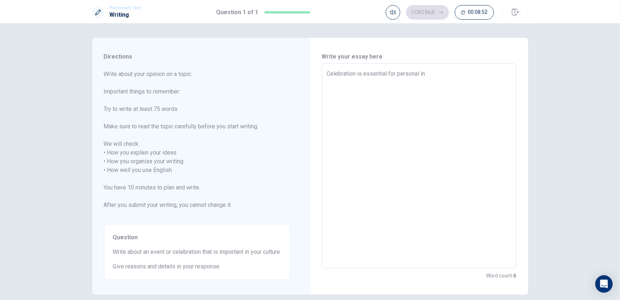
type textarea "Celebration is essential for personal in y"
type textarea "x"
type textarea "Celebration is essential for personal in yo"
type textarea "x"
type textarea "Celebration is essential for personal in you"
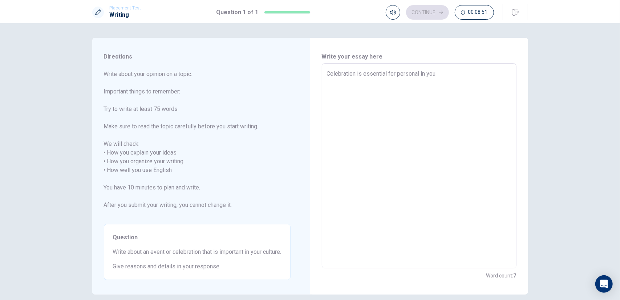
type textarea "x"
type textarea "Celebration is essential for personal in your"
type textarea "x"
type textarea "Celebration is essential for personal in your"
type textarea "x"
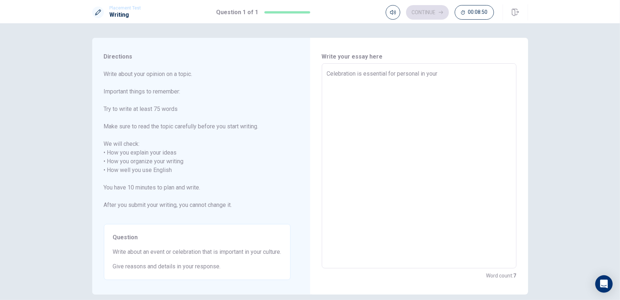
type textarea "Celebration is essential for personal in your t"
type textarea "x"
type textarea "Celebration is essential for personal in your te"
type textarea "x"
type textarea "Celebration is essential for personal in your tea"
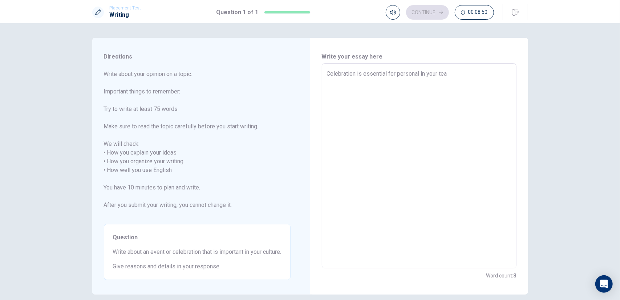
type textarea "x"
type textarea "Celebration is essential for personal in your team"
type textarea "x"
type textarea "Celebration is essential for personal in your team"
type textarea "x"
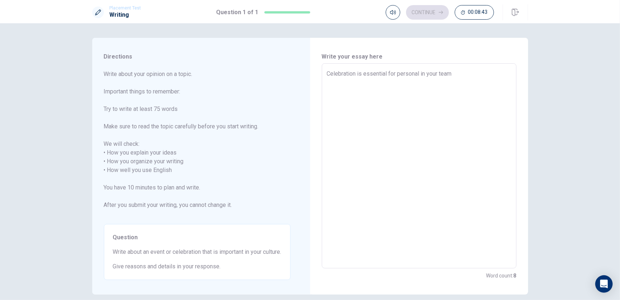
type textarea "Celebration is essential for personal in your team"
type textarea "x"
type textarea "Celebration is essential for personal in your team."
type textarea "x"
type textarea "Celebration is essential for personal in your team."
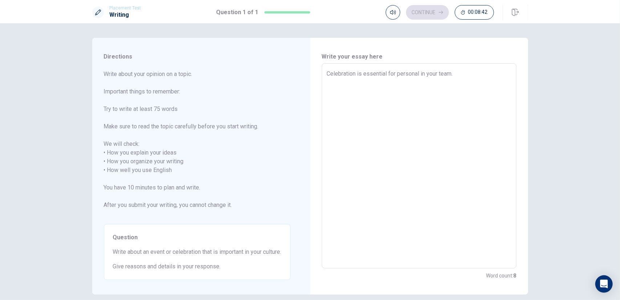
type textarea "x"
type textarea "Celebration is essential for personal in your team. I"
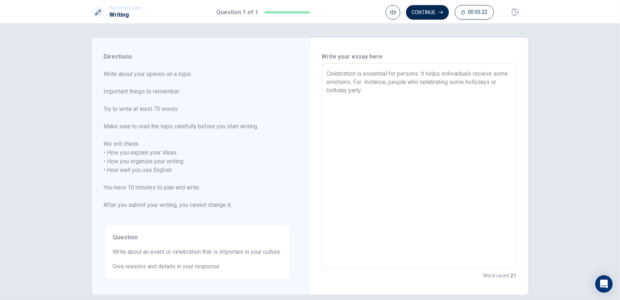
click at [492, 84] on textarea "Celebration is essential for persons. It helps indiviaduals recieve some emotio…" at bounding box center [419, 165] width 185 height 193
click at [475, 80] on textarea "Celebration is essential for persons. It helps indiviaduals recieve some emotio…" at bounding box center [419, 165] width 185 height 193
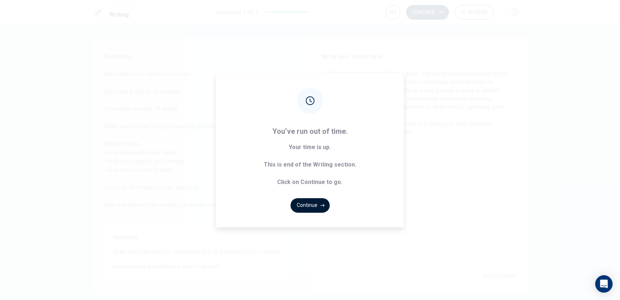
click at [313, 207] on button "Continue" at bounding box center [310, 205] width 39 height 15
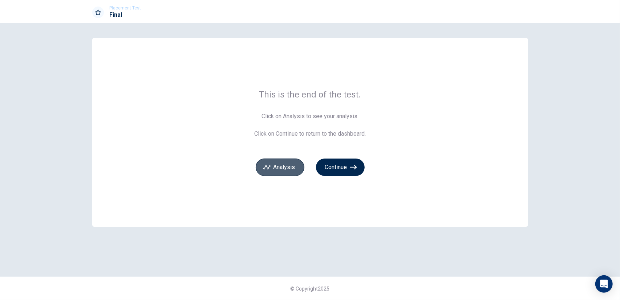
click at [289, 169] on button "Analysis" at bounding box center [280, 166] width 49 height 17
